Goal: Task Accomplishment & Management: Complete application form

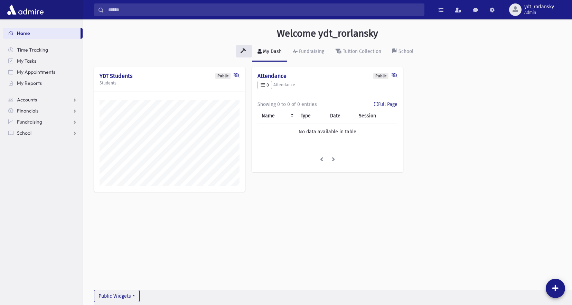
scroll to position [301, 489]
click at [26, 131] on span "School" at bounding box center [24, 133] width 15 height 6
click at [40, 153] on span "Attendance" at bounding box center [34, 155] width 26 height 6
click at [36, 163] on span "Entry" at bounding box center [32, 166] width 12 height 6
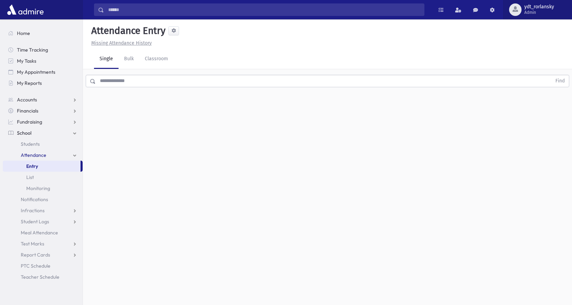
click at [541, 12] on span "Admin" at bounding box center [540, 13] width 30 height 6
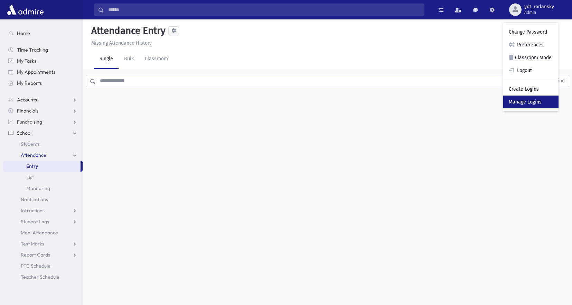
click at [539, 100] on link "Manage Logins" at bounding box center [531, 101] width 55 height 13
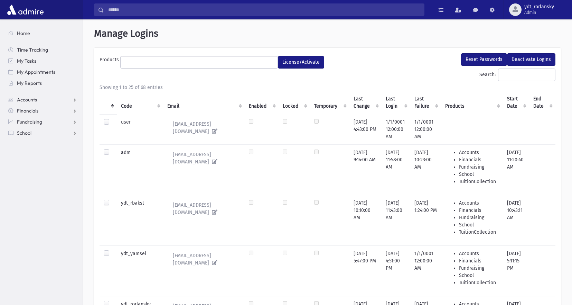
select select
click at [127, 106] on th "Code" at bounding box center [140, 102] width 46 height 23
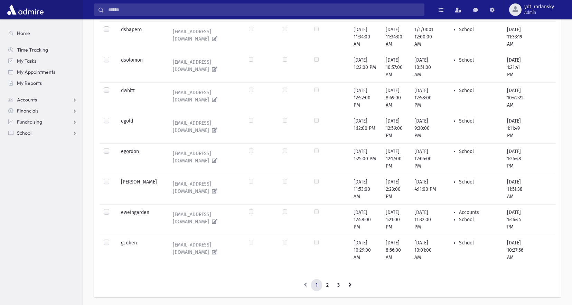
scroll to position [655, 0]
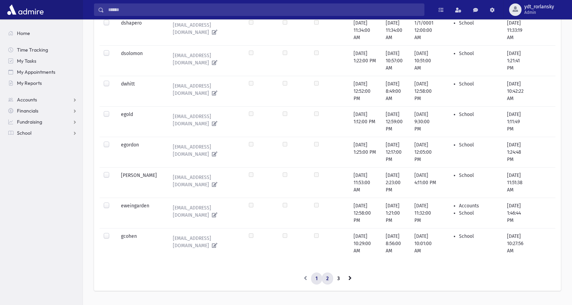
click at [332, 272] on link "2" at bounding box center [327, 278] width 11 height 12
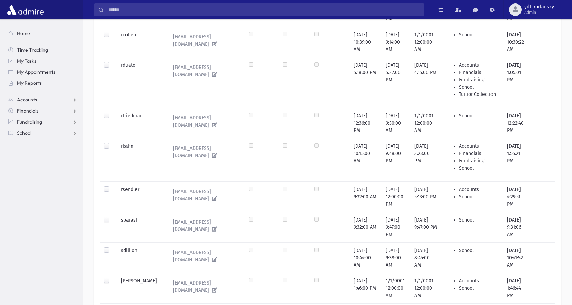
scroll to position [482, 0]
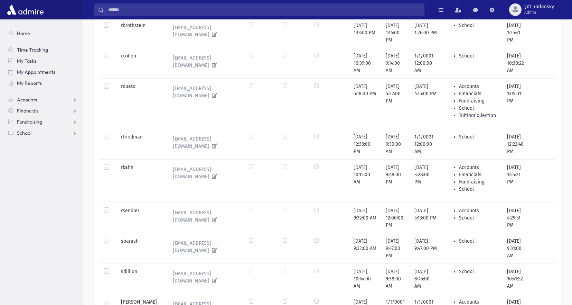
click at [112, 164] on label at bounding box center [112, 164] width 0 height 0
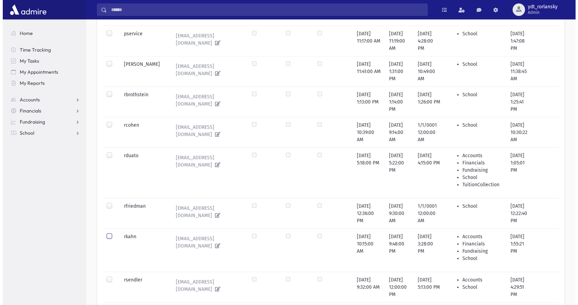
scroll to position [447, 0]
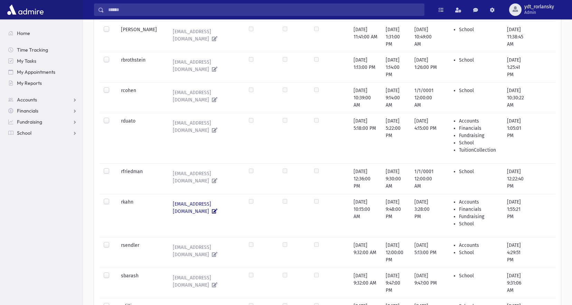
click at [217, 209] on icon at bounding box center [213, 211] width 8 height 5
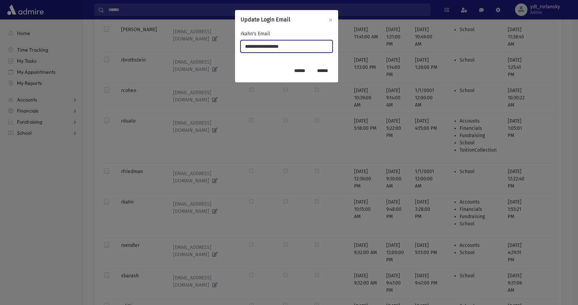
drag, startPoint x: 307, startPoint y: 48, endPoint x: 231, endPoint y: 45, distance: 75.8
click at [225, 45] on div "**********" at bounding box center [289, 152] width 578 height 305
type input "**********"
click at [289, 70] on input "******" at bounding box center [299, 70] width 20 height 12
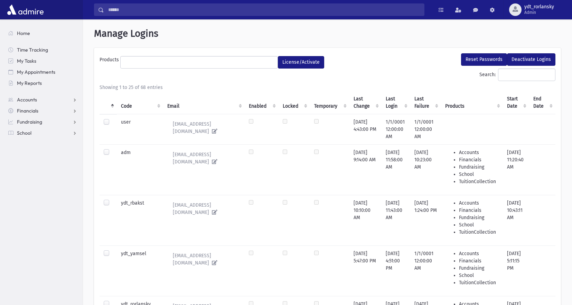
select select
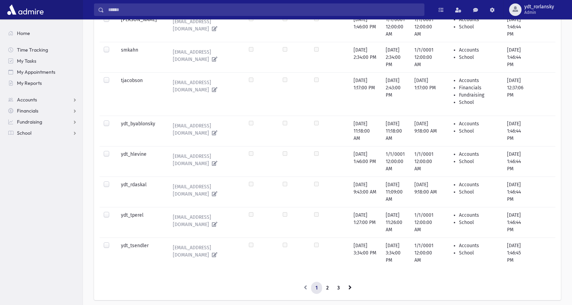
scroll to position [782, 0]
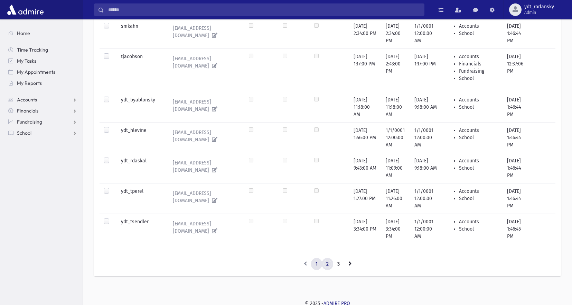
click at [327, 261] on link "2" at bounding box center [327, 264] width 11 height 12
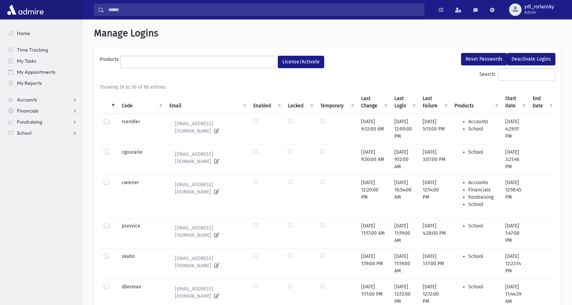
scroll to position [0, 0]
click at [126, 105] on th "Code" at bounding box center [142, 102] width 48 height 23
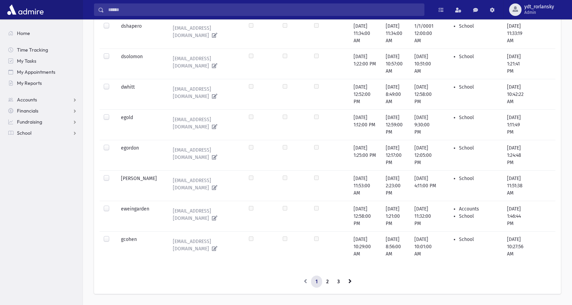
scroll to position [655, 0]
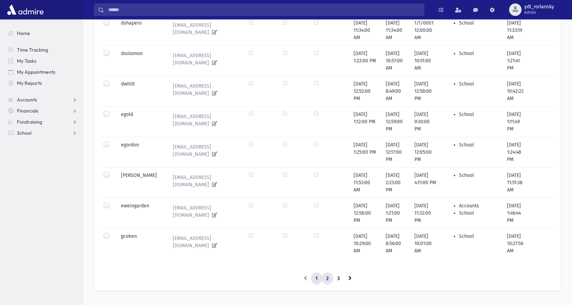
click at [328, 272] on link "2" at bounding box center [327, 278] width 11 height 12
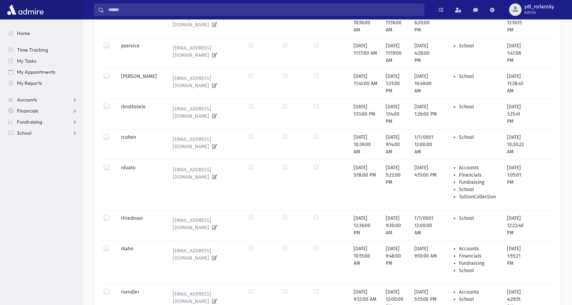
scroll to position [413, 0]
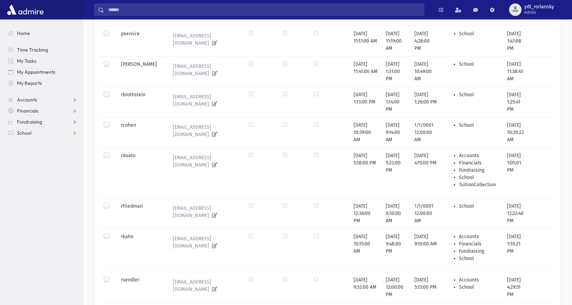
click at [112, 233] on label at bounding box center [112, 233] width 0 height 0
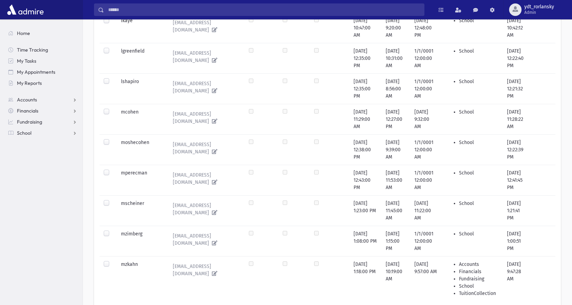
scroll to position [0, 0]
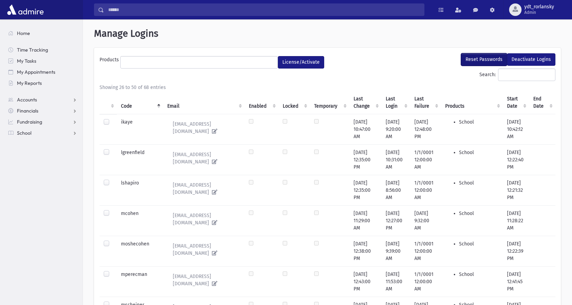
click at [481, 58] on button "Reset Passwords" at bounding box center [484, 59] width 46 height 12
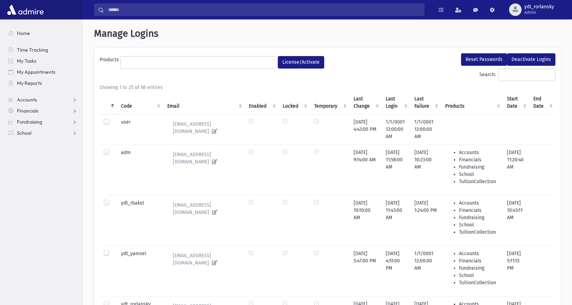
select select
click at [130, 103] on th "Code" at bounding box center [140, 102] width 46 height 23
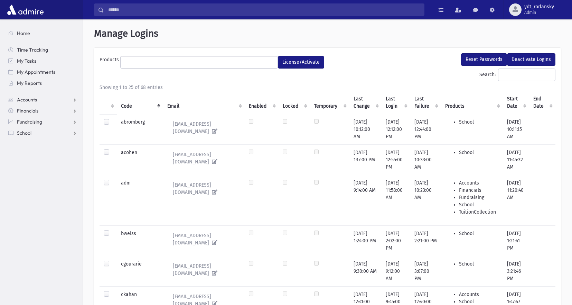
click at [326, 102] on th "Temporary" at bounding box center [329, 102] width 39 height 23
click at [326, 105] on th "Temporary" at bounding box center [329, 102] width 39 height 23
click at [124, 104] on th "Code" at bounding box center [140, 102] width 46 height 23
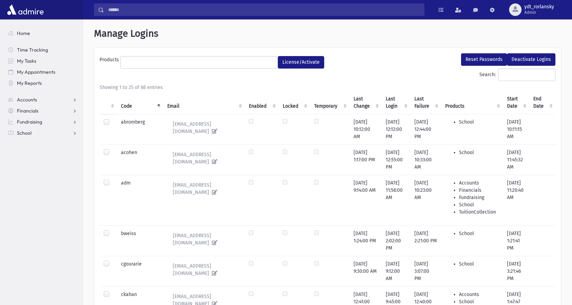
click at [124, 104] on th "Code" at bounding box center [140, 102] width 46 height 23
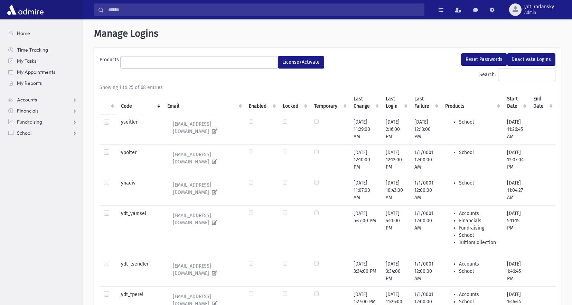
click at [124, 104] on th "Code" at bounding box center [140, 102] width 46 height 23
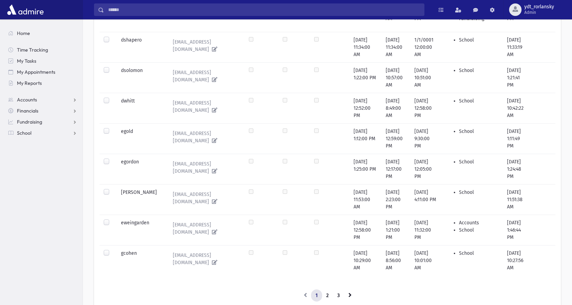
scroll to position [655, 0]
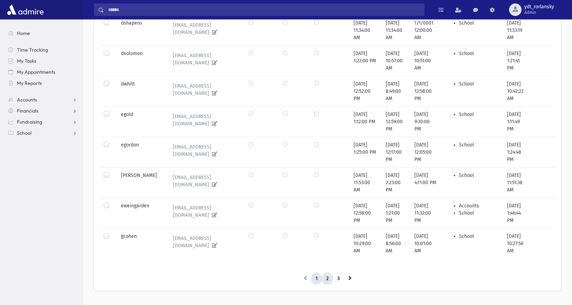
click at [327, 272] on link "2" at bounding box center [327, 278] width 11 height 12
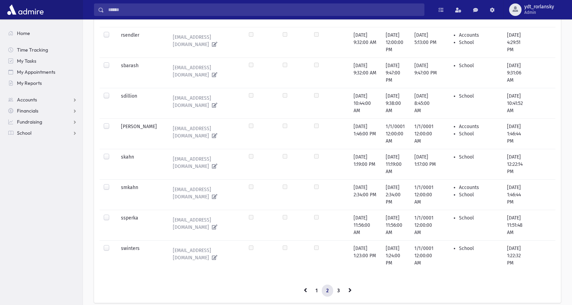
scroll to position [679, 0]
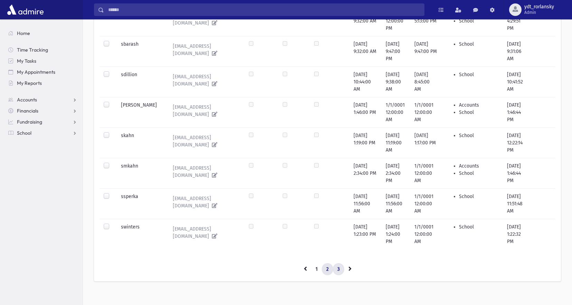
click at [338, 263] on link "3" at bounding box center [338, 269] width 11 height 12
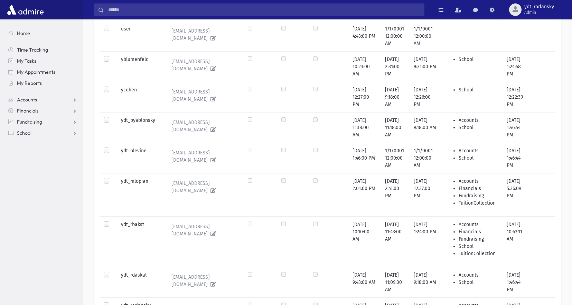
scroll to position [193, 0]
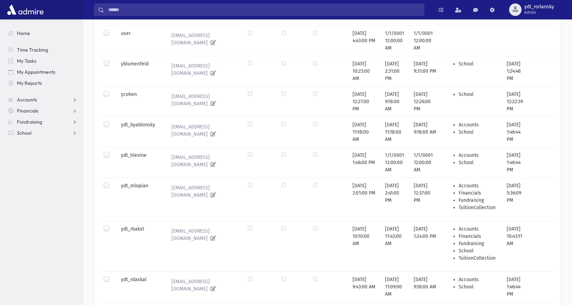
click at [112, 121] on label at bounding box center [112, 121] width 0 height 0
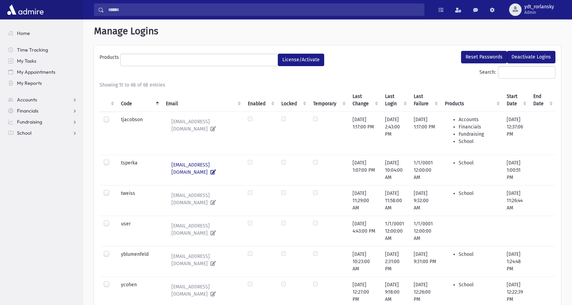
scroll to position [0, 0]
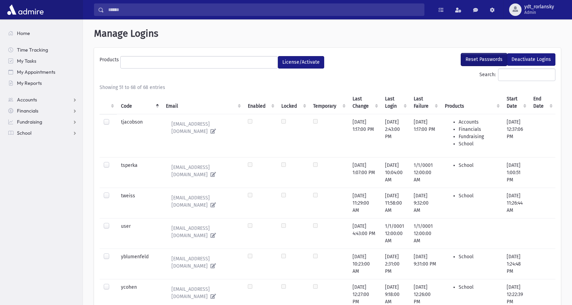
click at [483, 57] on button "Reset Passwords" at bounding box center [484, 59] width 46 height 12
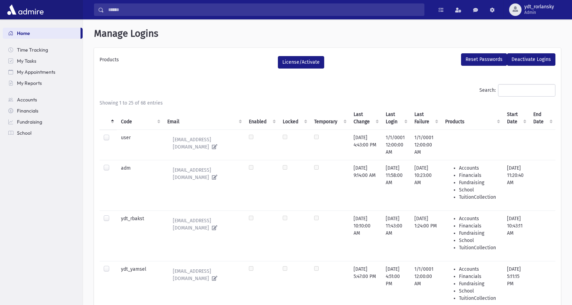
select select
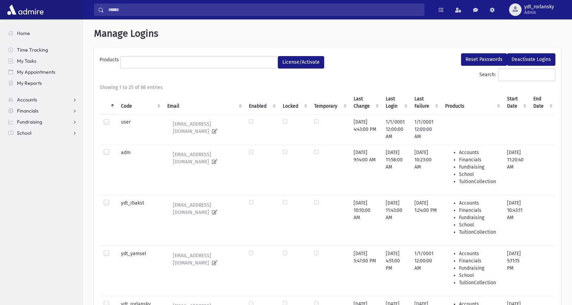
click at [125, 107] on th "Code" at bounding box center [140, 102] width 46 height 23
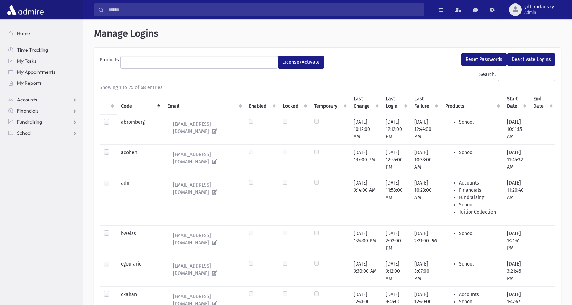
click at [126, 107] on th "Code" at bounding box center [140, 102] width 46 height 23
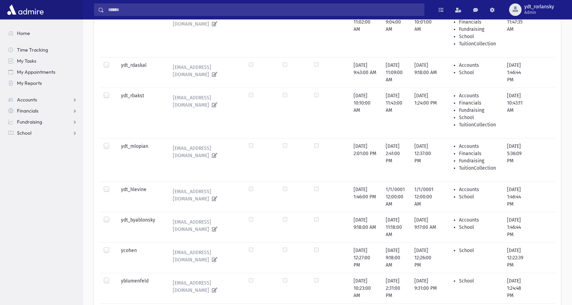
scroll to position [311, 0]
click at [112, 215] on label at bounding box center [112, 215] width 0 height 0
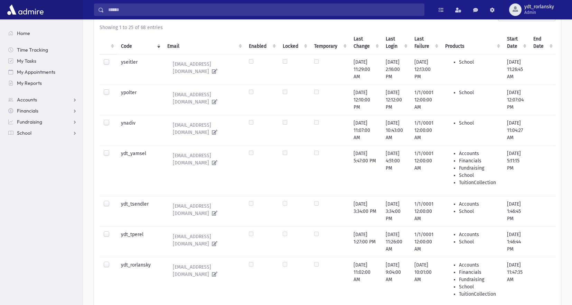
scroll to position [0, 0]
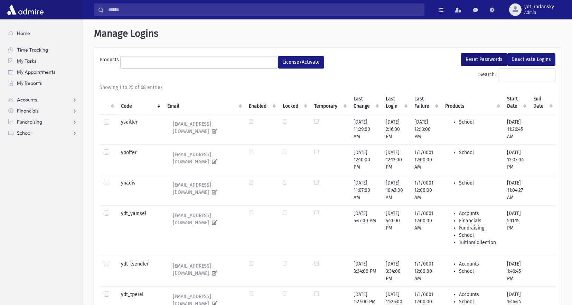
click at [478, 61] on button "Reset Passwords" at bounding box center [484, 59] width 46 height 12
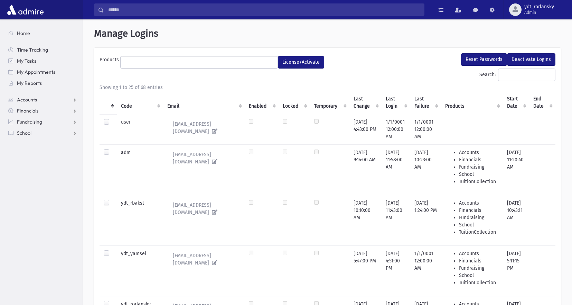
select select
click at [24, 134] on span "School" at bounding box center [24, 133] width 15 height 6
click at [38, 157] on span "Attendance" at bounding box center [34, 155] width 26 height 6
click at [35, 164] on span "Entry" at bounding box center [32, 166] width 12 height 6
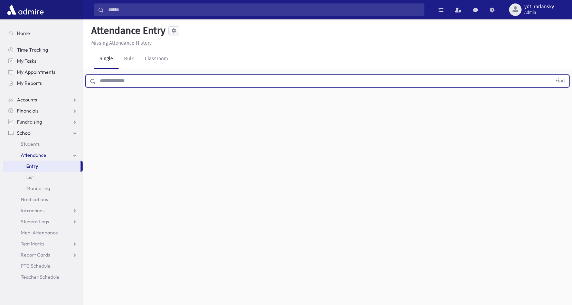
click at [115, 85] on input "text" at bounding box center [324, 81] width 456 height 12
type input "******"
click at [552, 75] on button "Find" at bounding box center [561, 81] width 18 height 12
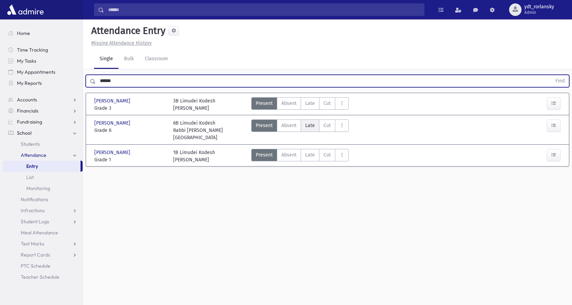
click at [306, 123] on span "Late" at bounding box center [310, 125] width 10 height 7
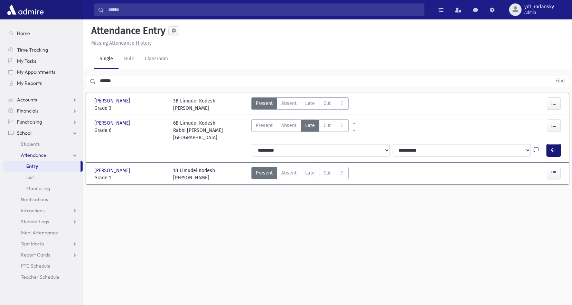
click at [555, 147] on icon "button" at bounding box center [554, 150] width 5 height 6
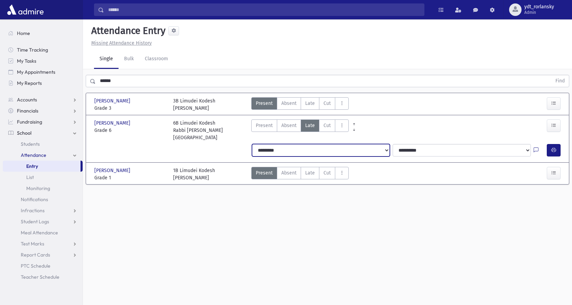
click at [372, 144] on select "**********" at bounding box center [321, 150] width 138 height 12
select select "*******"
click at [252, 144] on select "**********" at bounding box center [321, 150] width 138 height 12
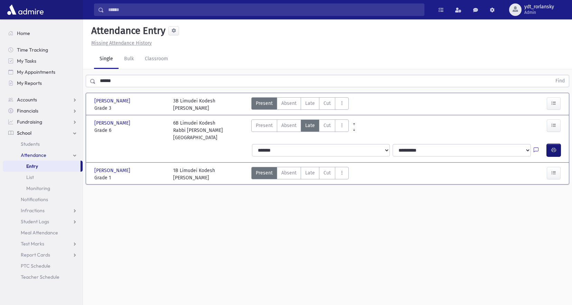
click at [557, 146] on button "button" at bounding box center [554, 150] width 14 height 12
click at [412, 267] on div "Attendance Entry Missing Attendance History Single Bulk Classroom ****** Find […" at bounding box center [327, 161] width 489 height 285
click at [441, 41] on div "Missing Attendance History" at bounding box center [328, 42] width 478 height 7
click at [486, 232] on div "Attendance Entry Missing Attendance History Single Bulk Classroom ****** Find […" at bounding box center [327, 161] width 489 height 285
click at [491, 209] on div "Attendance Entry Missing Attendance History Single Bulk Classroom ****** Find […" at bounding box center [327, 161] width 489 height 285
